Goal: Information Seeking & Learning: Learn about a topic

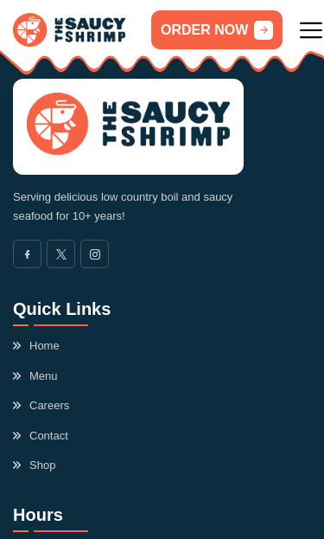
scroll to position [6516, 0]
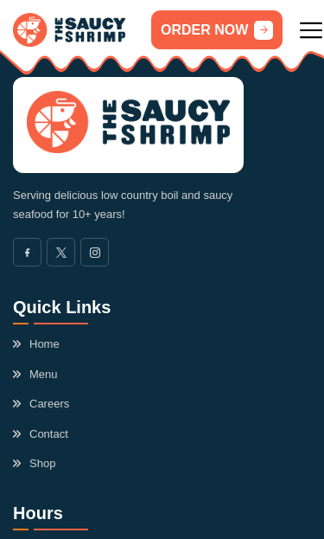
click at [44, 366] on link "Menu" at bounding box center [35, 374] width 45 height 17
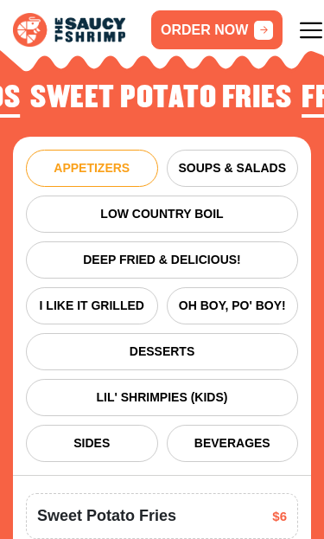
scroll to position [2182, 0]
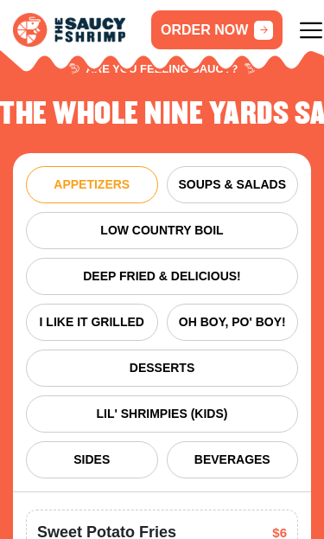
click at [163, 267] on span "DEEP FRIED & DELICIOUS!" at bounding box center [162, 276] width 254 height 18
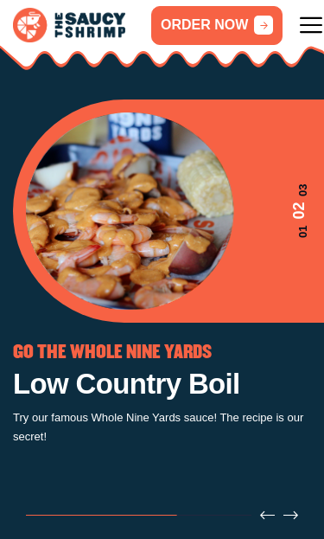
scroll to position [0, 0]
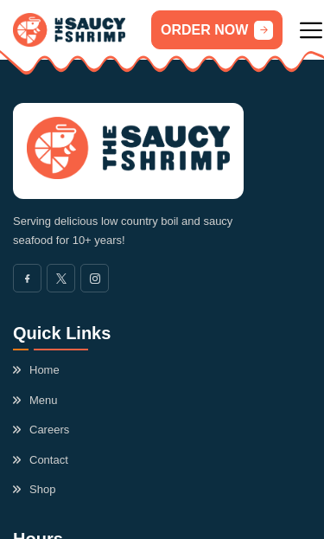
scroll to position [6509, 0]
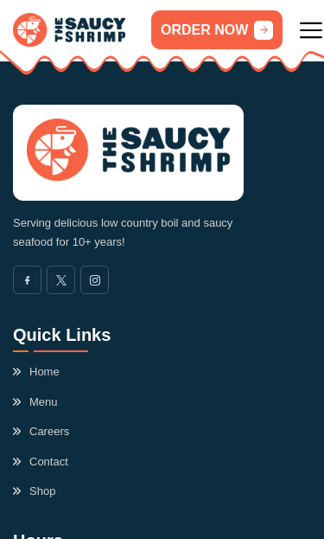
click at [54, 394] on link "Menu" at bounding box center [35, 402] width 45 height 17
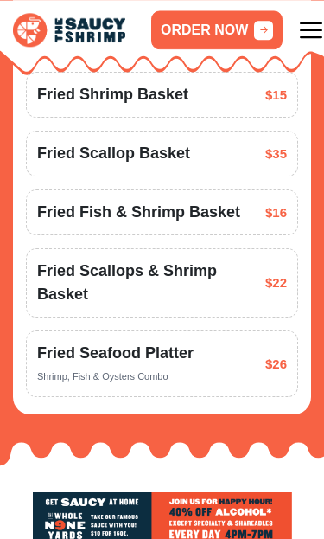
scroll to position [2182, 0]
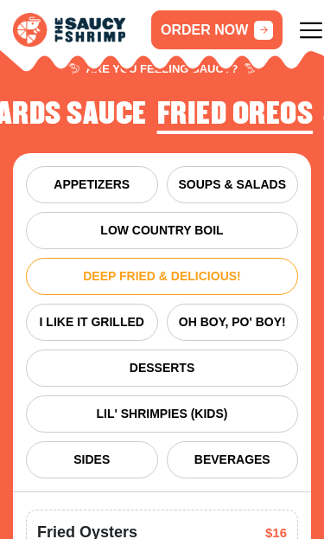
click at [241, 313] on span "OH BOY, PO' BOY!" at bounding box center [233, 322] width 113 height 18
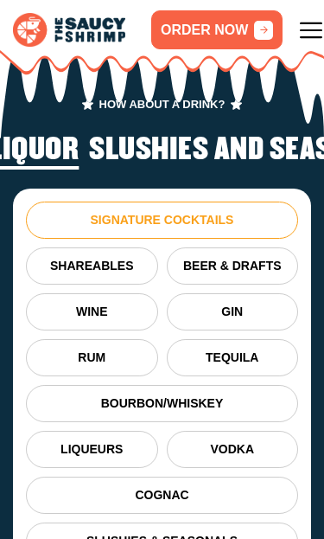
scroll to position [3129, 0]
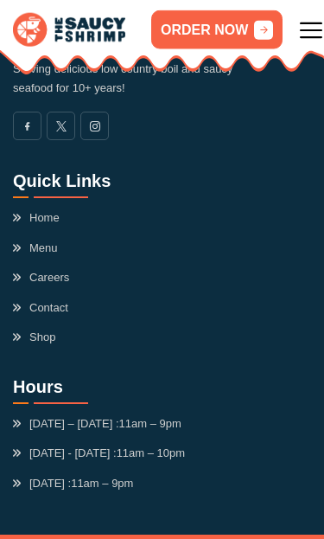
scroll to position [6465, 0]
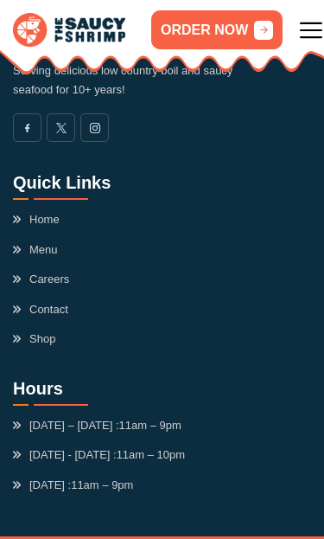
click at [75, 211] on div "Home Menu Careers Contact Shop" at bounding box center [99, 279] width 173 height 137
click at [57, 241] on link "Menu" at bounding box center [35, 249] width 45 height 17
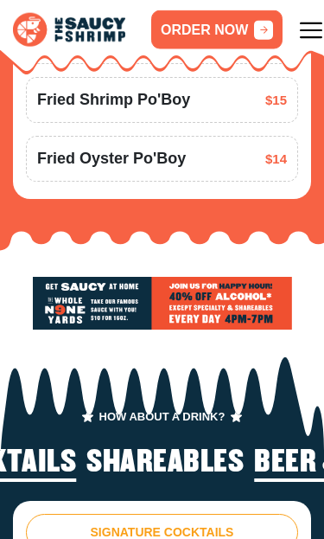
scroll to position [2182, 0]
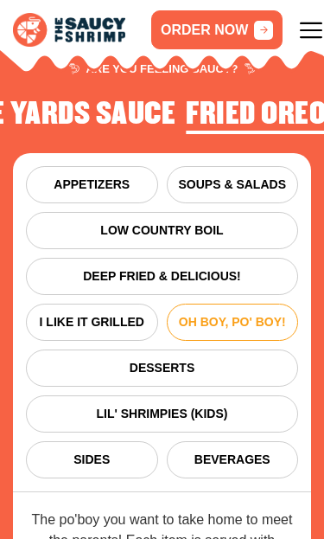
click at [175, 221] on span "LOW COUNTRY BOIL" at bounding box center [162, 230] width 254 height 18
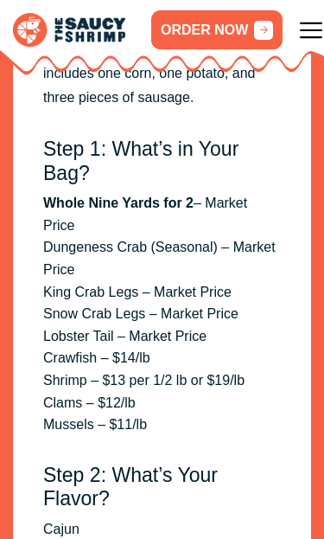
scroll to position [2797, 0]
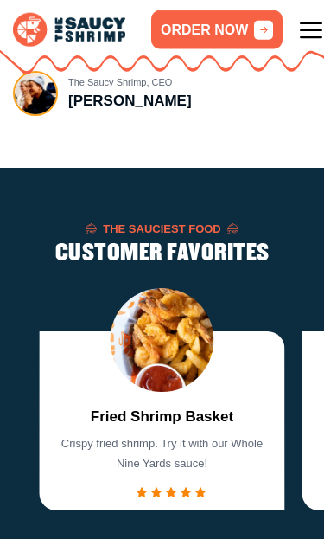
scroll to position [1237, 0]
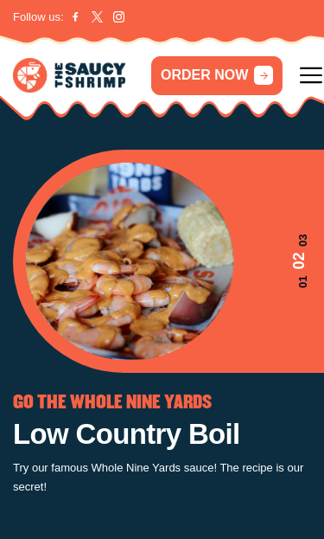
click at [308, 72] on icon at bounding box center [311, 75] width 22 height 22
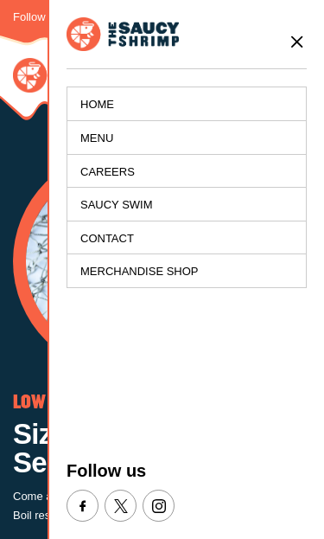
click at [102, 125] on link "Menu" at bounding box center [186, 138] width 239 height 34
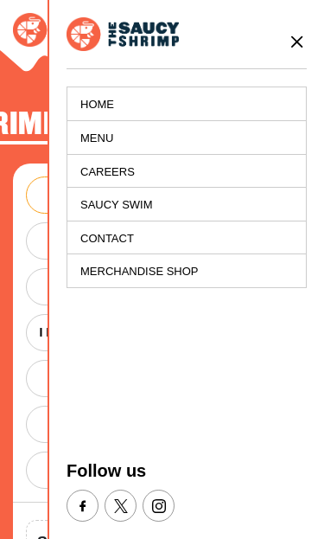
scroll to position [2182, 0]
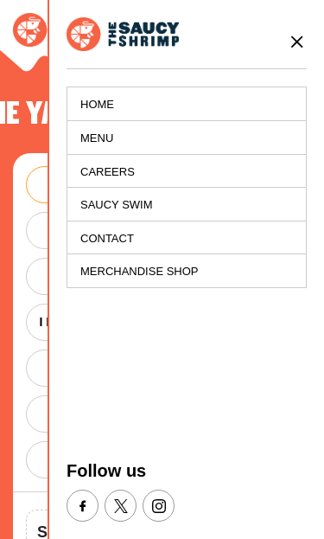
click at [103, 140] on link "Menu" at bounding box center [186, 138] width 239 height 34
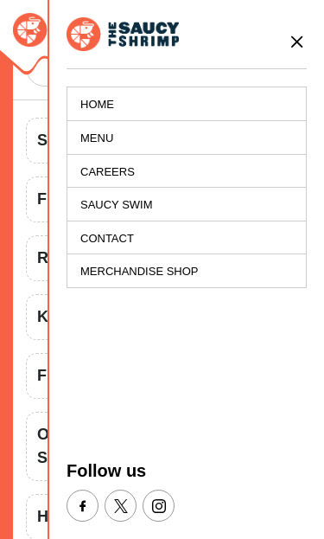
scroll to position [2573, 0]
click at [300, 33] on icon at bounding box center [297, 41] width 19 height 19
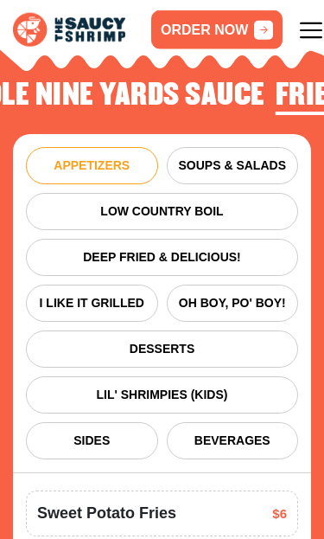
scroll to position [2202, 0]
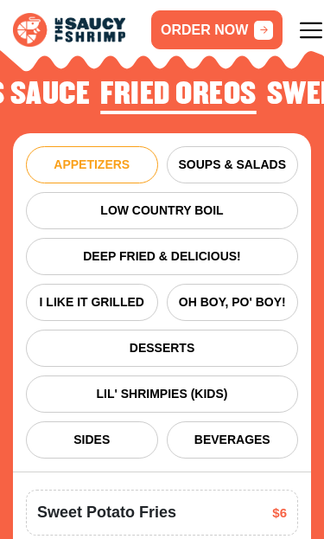
click at [125, 285] on button "I LIKE IT GRILLED" at bounding box center [92, 302] width 132 height 37
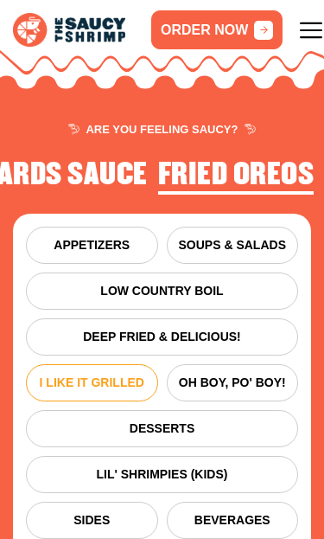
scroll to position [2113, 0]
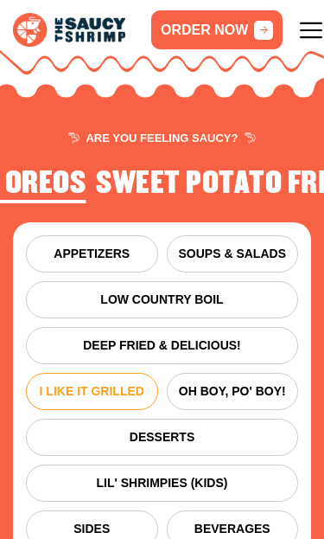
click at [118, 224] on div "APPETIZERS SOUPS & SALADS LOW COUNTRY BOIL DEEP FRIED & DELICIOUS! I LIKE IT GR…" at bounding box center [162, 391] width 298 height 339
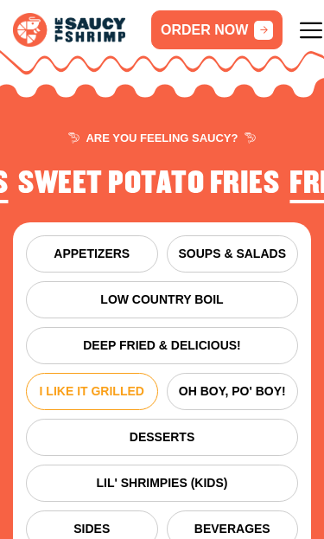
click at [87, 235] on button "APPETIZERS" at bounding box center [92, 253] width 132 height 37
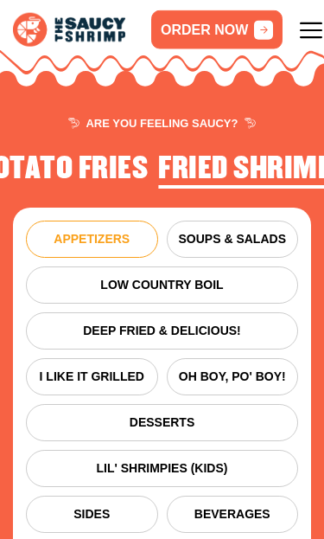
scroll to position [2118, 0]
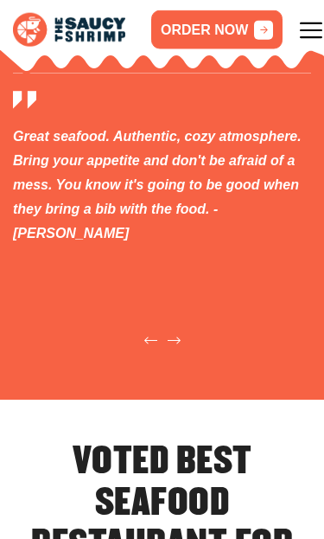
scroll to position [5676, 0]
